Goal: Task Accomplishment & Management: Complete application form

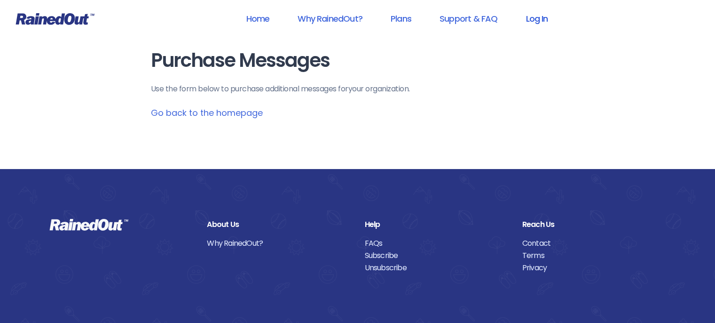
click at [534, 22] on link "Log In" at bounding box center [537, 18] width 47 height 21
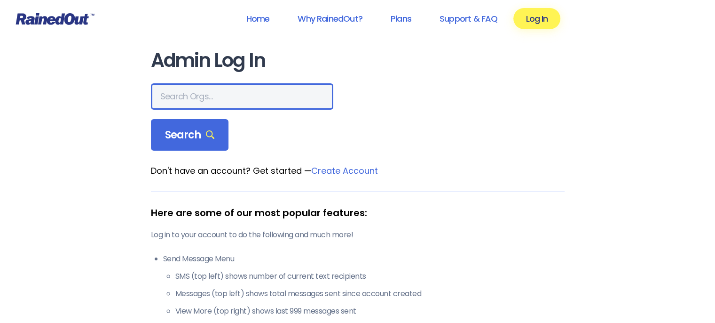
click at [260, 97] on input "text" at bounding box center [242, 96] width 183 height 26
type input "ltp d"
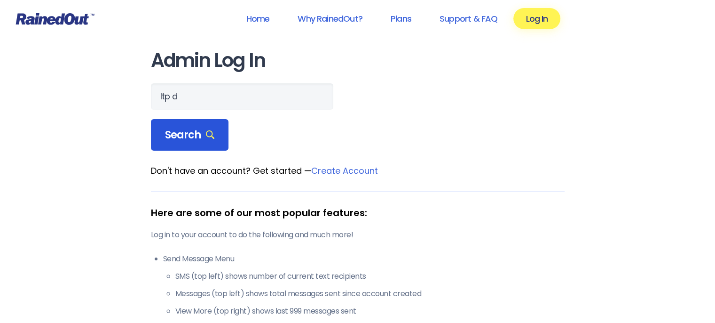
click at [201, 136] on span "Search" at bounding box center [190, 134] width 50 height 13
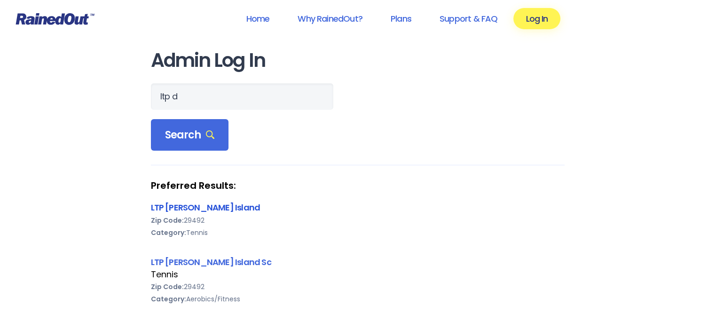
click at [183, 206] on link "LTP [PERSON_NAME] Island" at bounding box center [206, 207] width 110 height 12
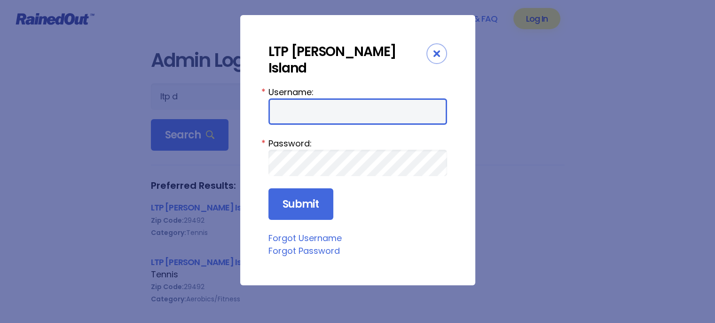
type input "tennis"
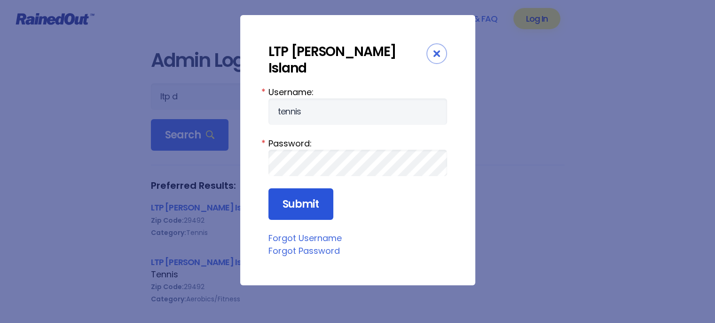
click at [288, 188] on input "Submit" at bounding box center [301, 204] width 65 height 32
